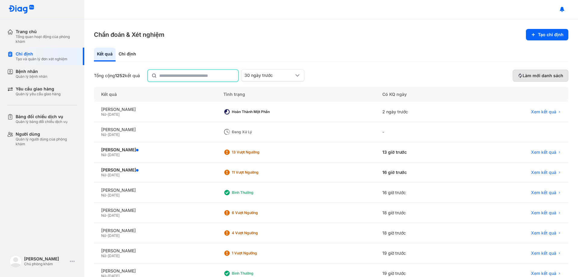
click at [526, 73] on span "Làm mới danh sách" at bounding box center [543, 75] width 41 height 5
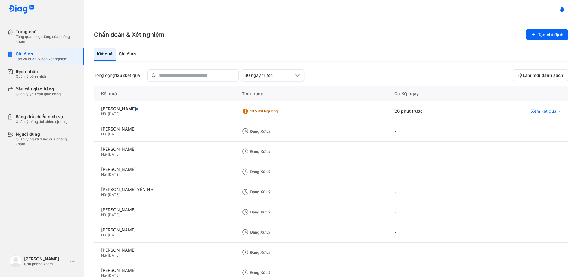
scroll to position [58, 0]
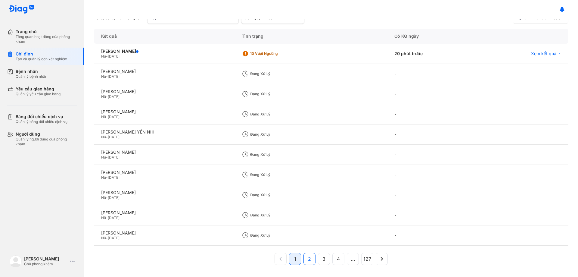
click at [318, 257] on button "2" at bounding box center [324, 259] width 12 height 12
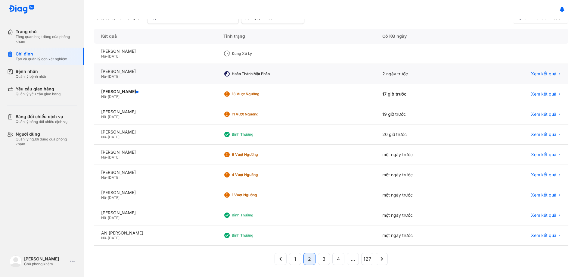
click at [543, 73] on span "Xem kết quả" at bounding box center [543, 73] width 25 height 5
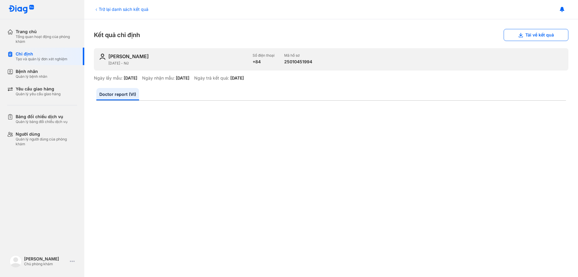
scroll to position [211, 0]
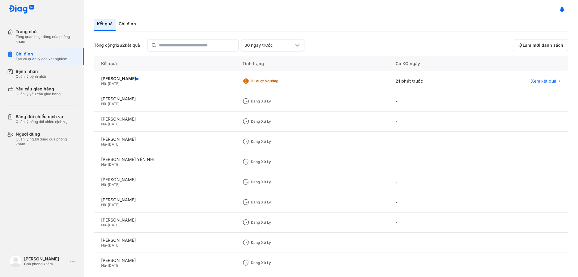
scroll to position [58, 0]
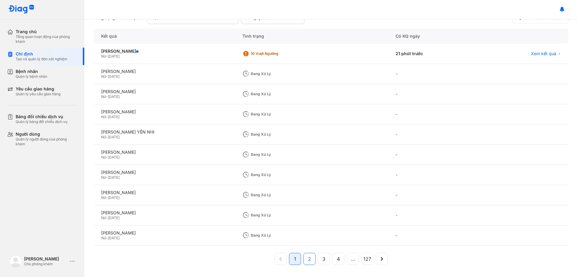
click at [308, 258] on span "2" at bounding box center [309, 258] width 3 height 7
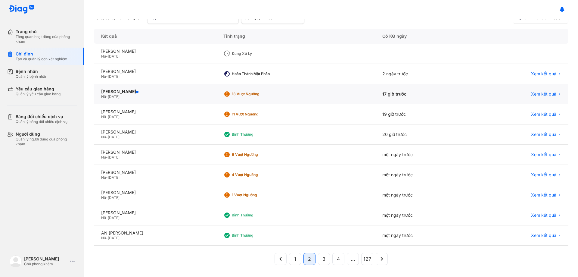
click at [544, 95] on span "Xem kết quả" at bounding box center [543, 93] width 25 height 5
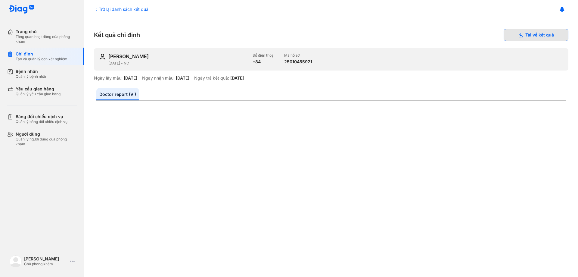
click at [519, 35] on use at bounding box center [521, 35] width 4 height 5
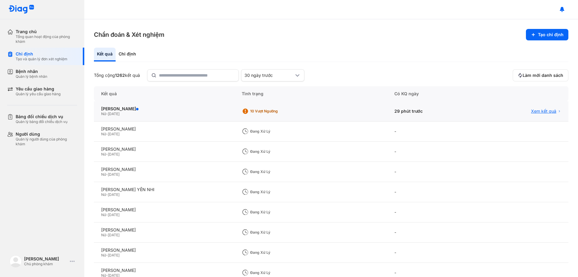
click at [538, 110] on span "Xem kết quả" at bounding box center [543, 110] width 25 height 5
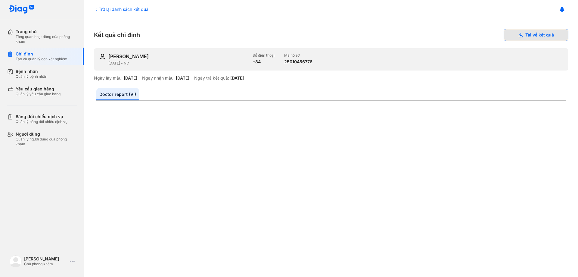
click at [518, 39] on button "Tải về kết quả" at bounding box center [536, 35] width 65 height 12
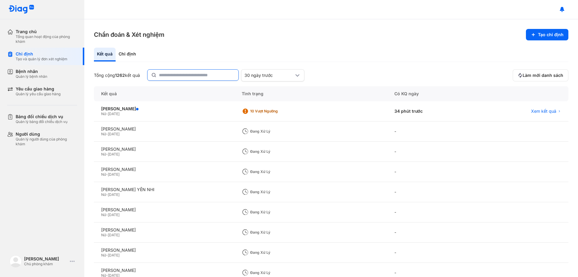
click at [187, 75] on input "text" at bounding box center [197, 75] width 76 height 11
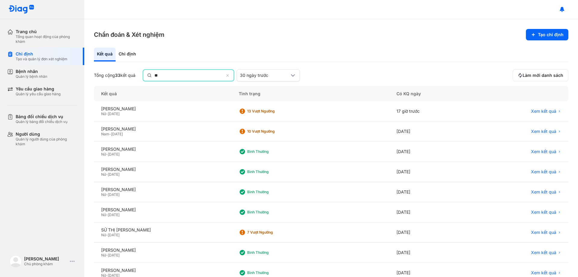
type input "*"
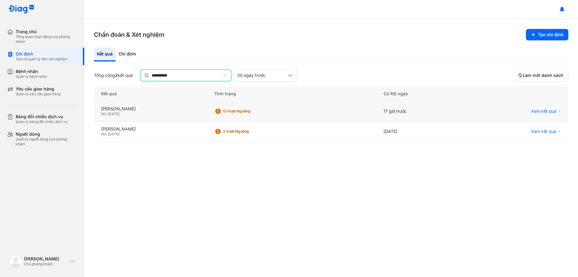
type input "**********"
click at [548, 108] on div "Xem kết quả" at bounding box center [517, 111] width 103 height 20
click at [547, 110] on span "Xem kết quả" at bounding box center [543, 110] width 25 height 5
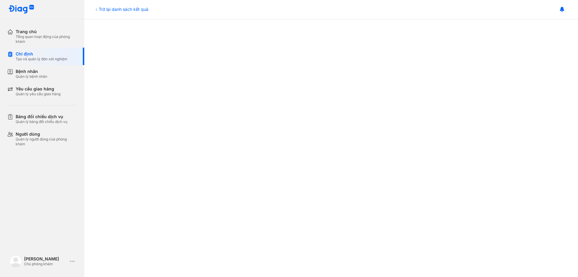
scroll to position [121, 0]
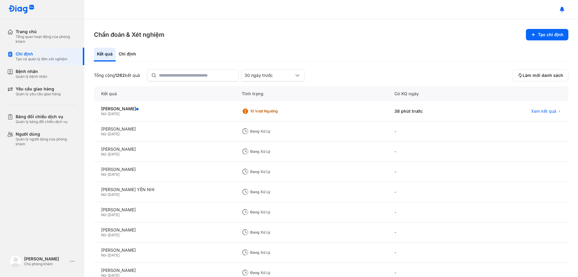
scroll to position [58, 0]
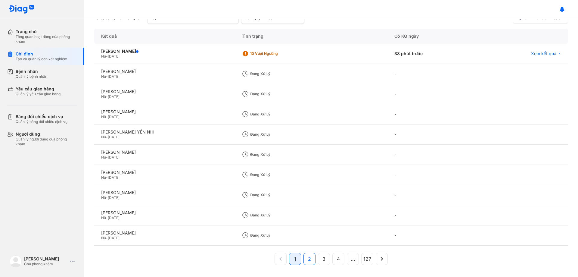
click at [318, 258] on button "2" at bounding box center [324, 259] width 12 height 12
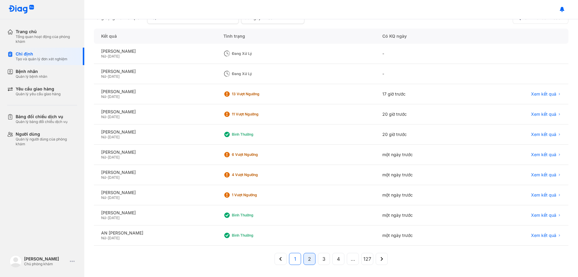
click at [304, 262] on button "1" at bounding box center [310, 259] width 12 height 12
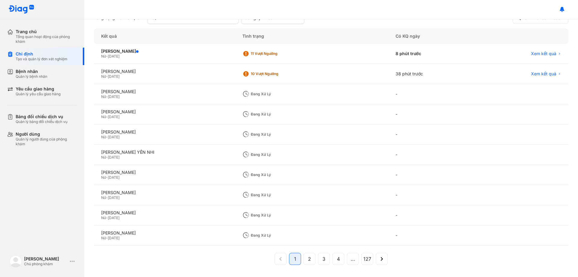
scroll to position [0, 0]
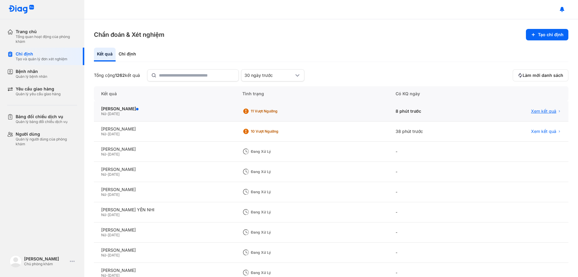
click at [533, 110] on span "Xem kết quả" at bounding box center [543, 110] width 25 height 5
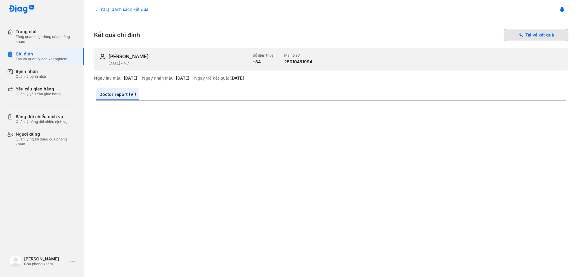
click at [512, 36] on button "Tải về kết quả" at bounding box center [536, 35] width 65 height 12
